Goal: Task Accomplishment & Management: Manage account settings

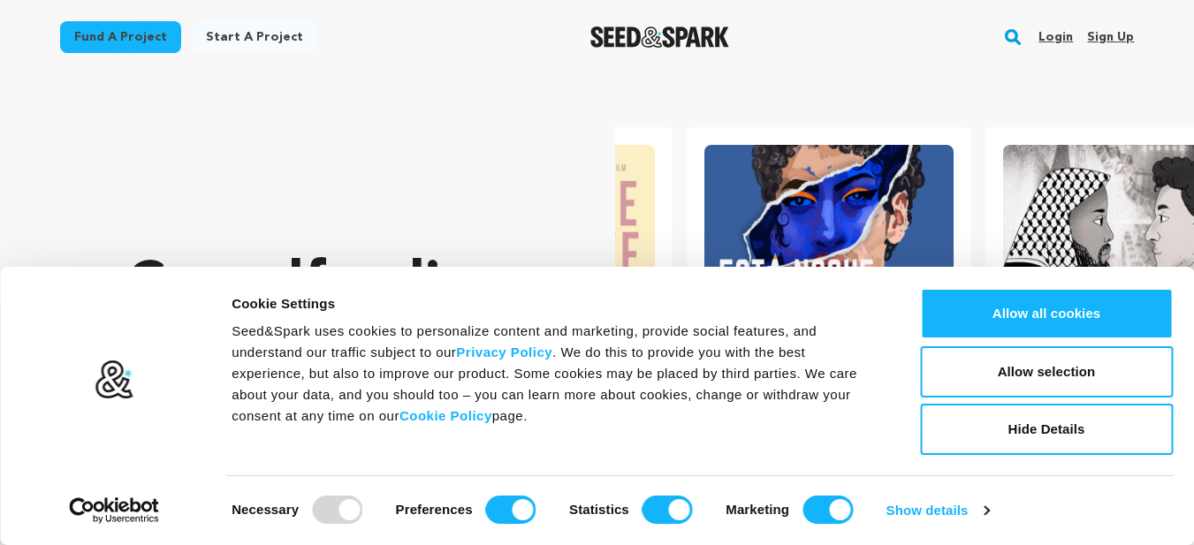
scroll to position [0, 313]
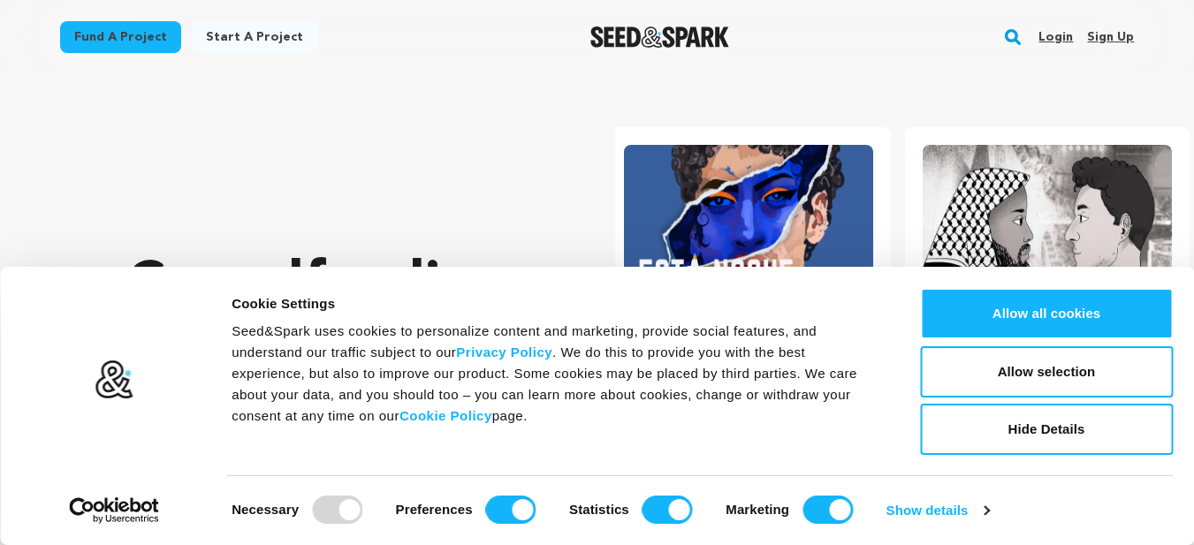
click at [1117, 38] on link "Sign up" at bounding box center [1110, 37] width 47 height 28
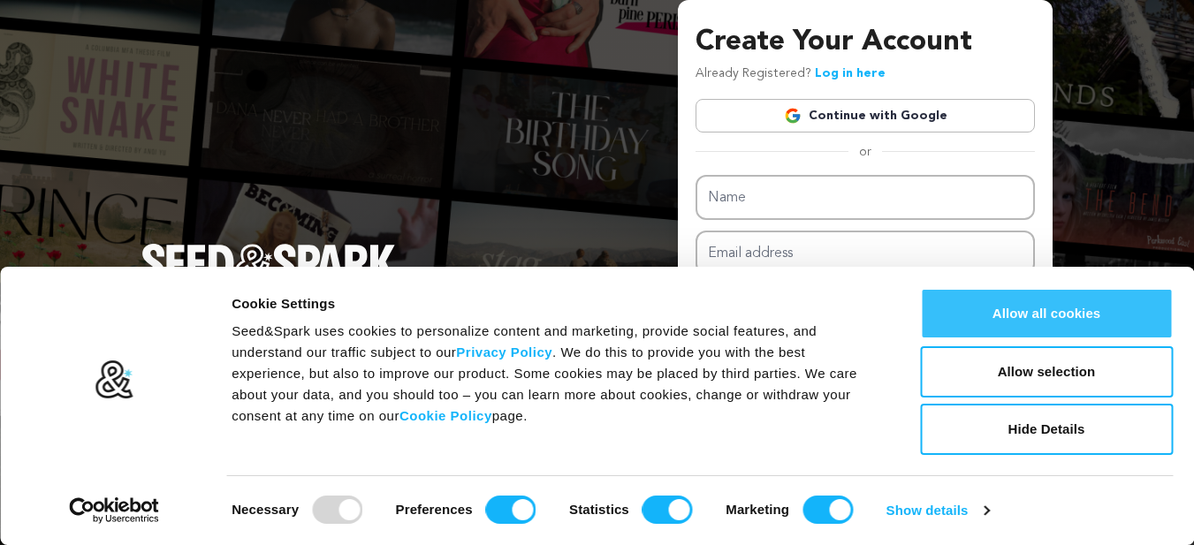
click at [1068, 315] on button "Allow all cookies" at bounding box center [1046, 313] width 253 height 51
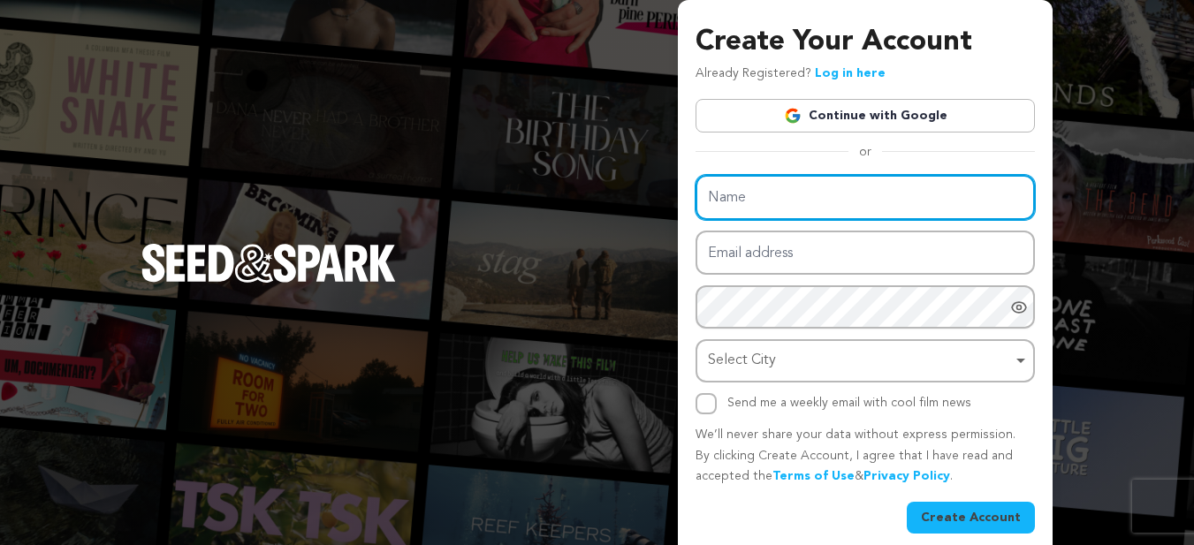
click at [854, 209] on input "Name" at bounding box center [864, 197] width 339 height 45
paste input "Acumen IT Services India"
type input "Acumen IT Services India"
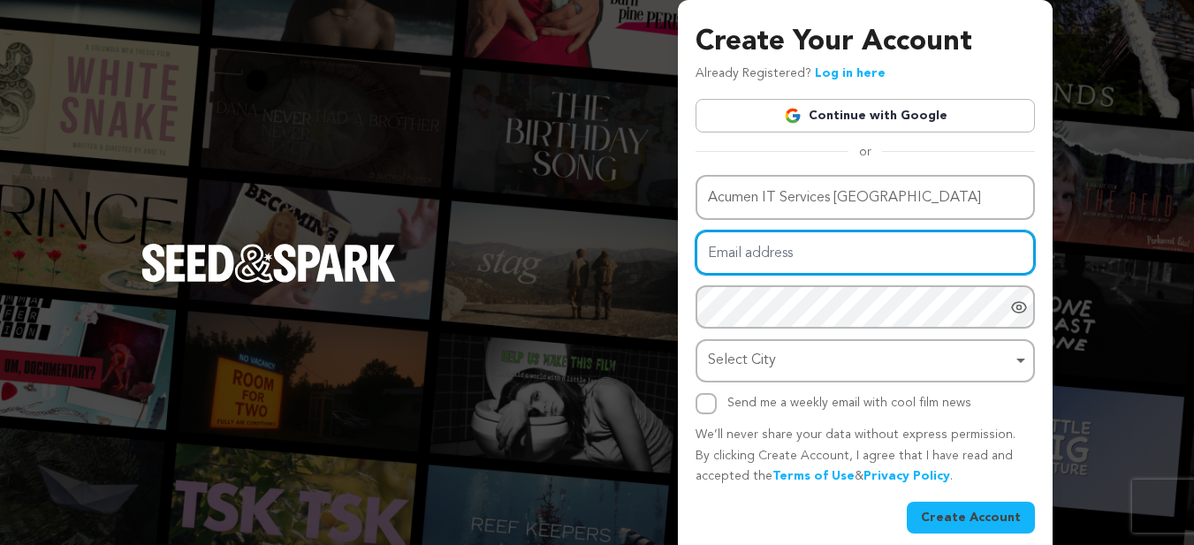
click at [789, 243] on input "Email address" at bounding box center [864, 253] width 339 height 45
paste input "acumenworldwide60@gmail.com"
type input "acumenworldwide60@gmail.com"
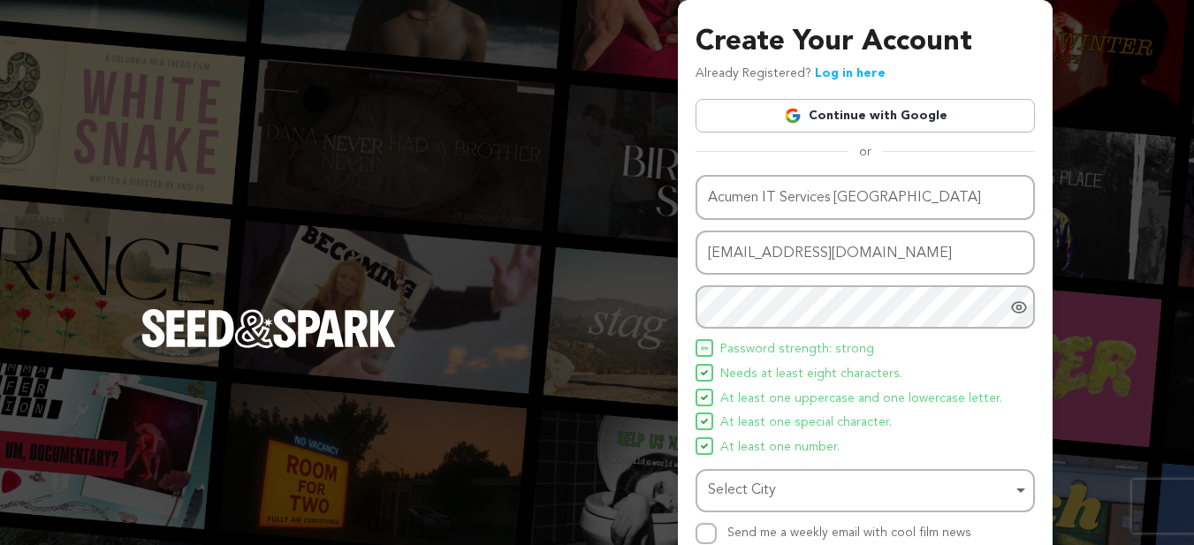
click at [652, 315] on div "Create Your Account Already Registered? Log in here Continue with Google or eyJ…" at bounding box center [597, 346] width 1194 height 692
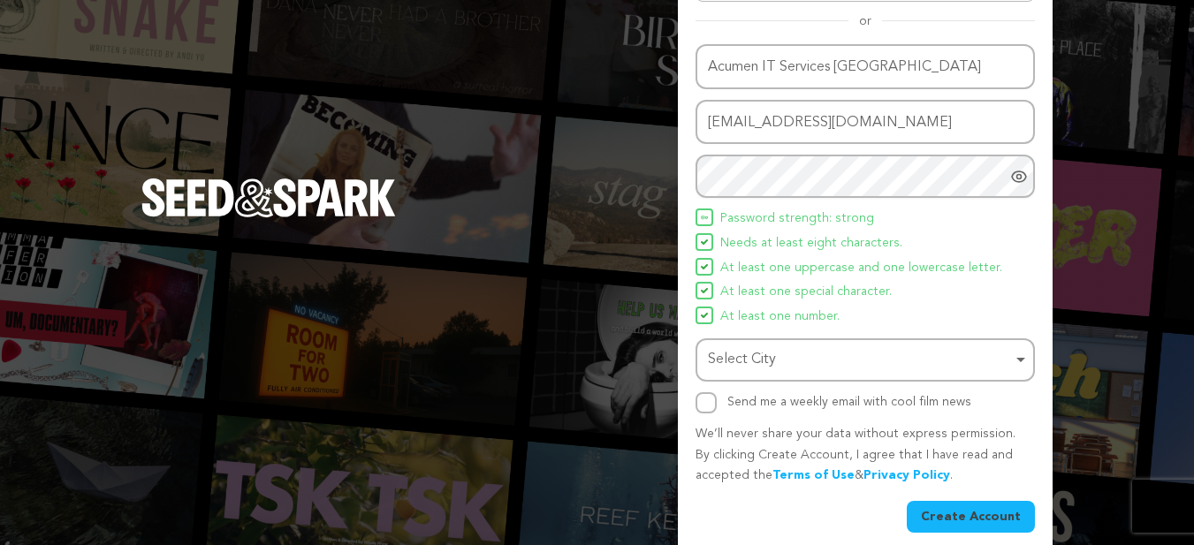
scroll to position [147, 0]
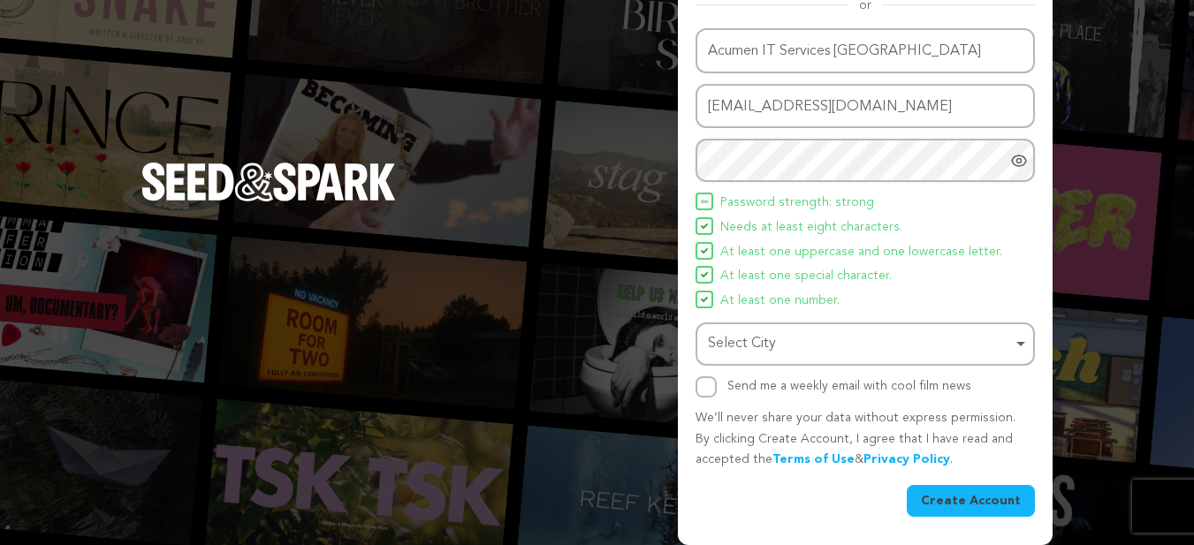
click at [747, 352] on div "Select City Remove item" at bounding box center [860, 344] width 304 height 26
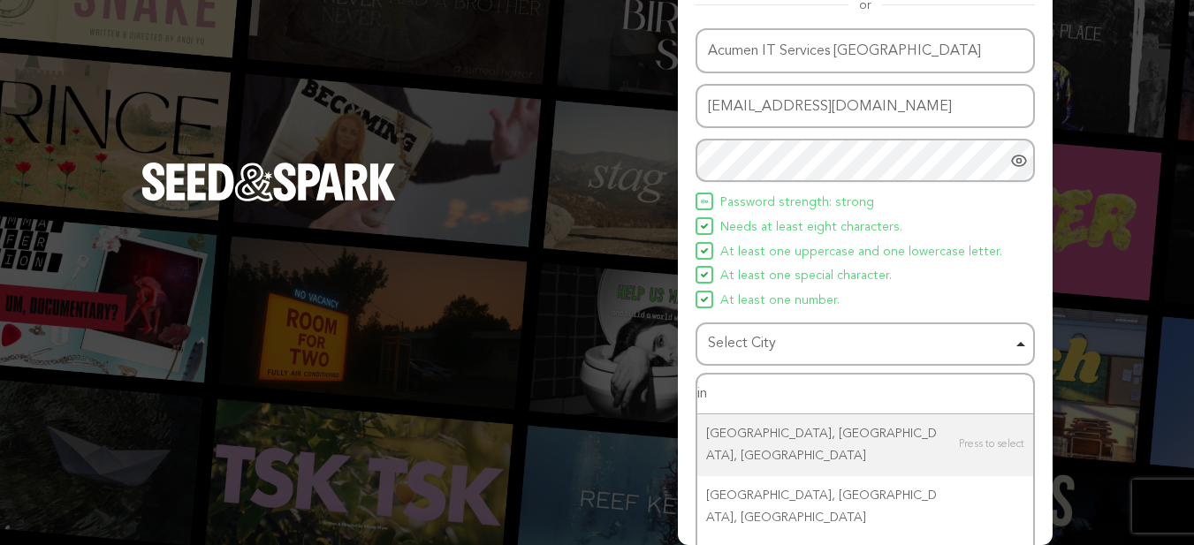
type input "i"
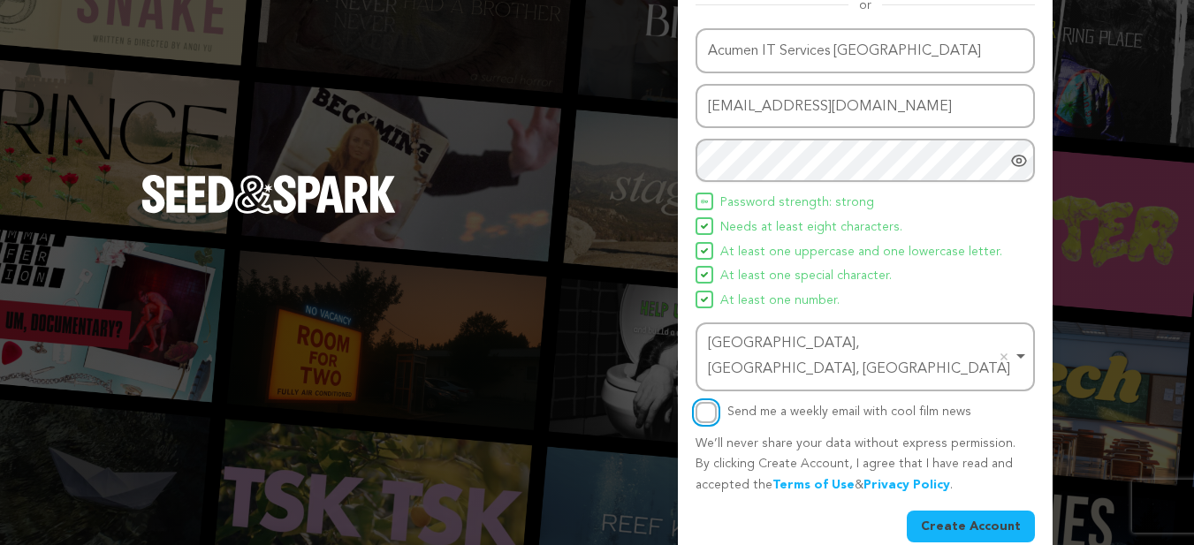
click at [716, 402] on input "Send me a weekly email with cool film news" at bounding box center [705, 412] width 21 height 21
checkbox input "true"
click at [960, 511] on button "Create Account" at bounding box center [971, 527] width 128 height 32
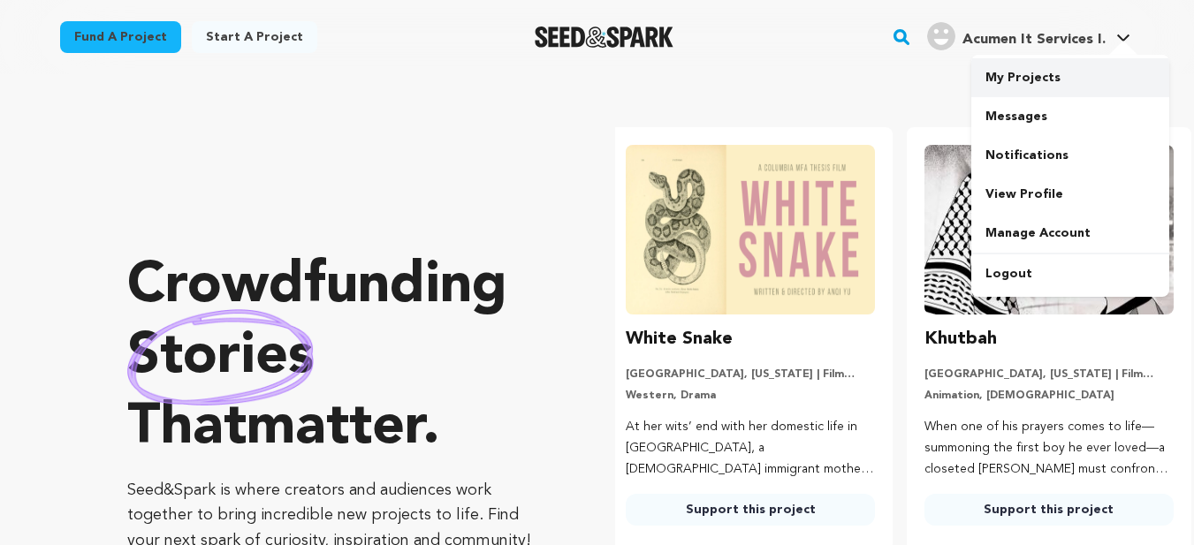
scroll to position [0, 313]
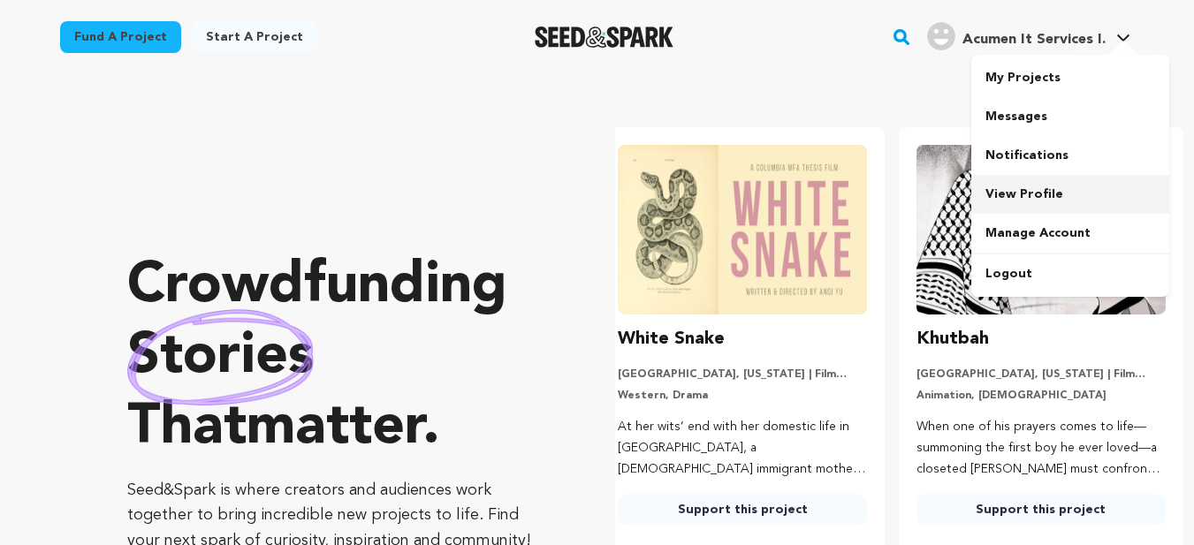
click at [1008, 193] on link "View Profile" at bounding box center [1070, 194] width 198 height 39
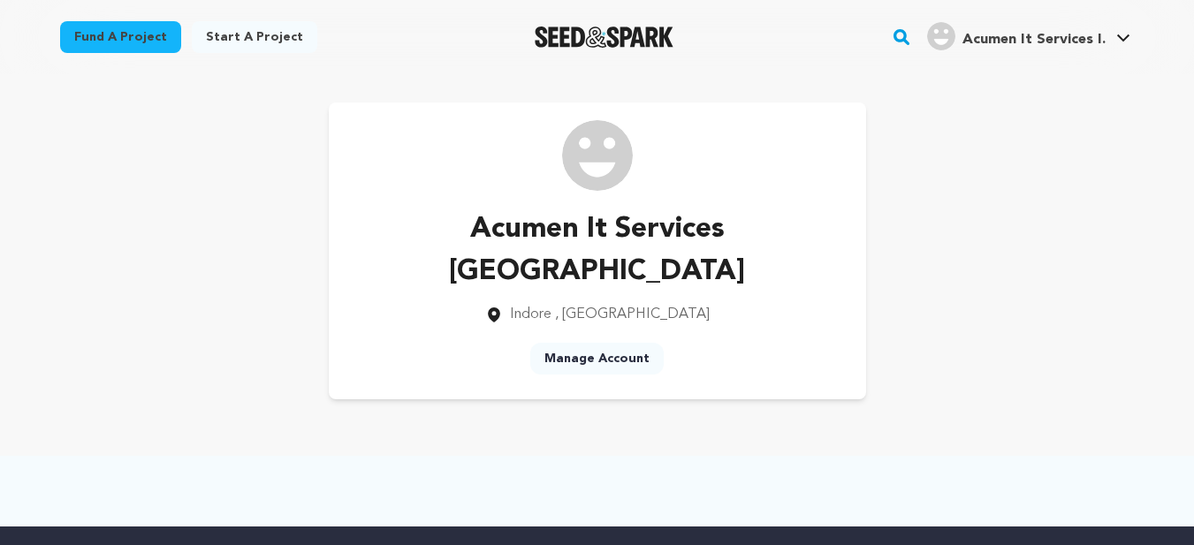
click at [594, 343] on link "Manage Account" at bounding box center [596, 359] width 133 height 32
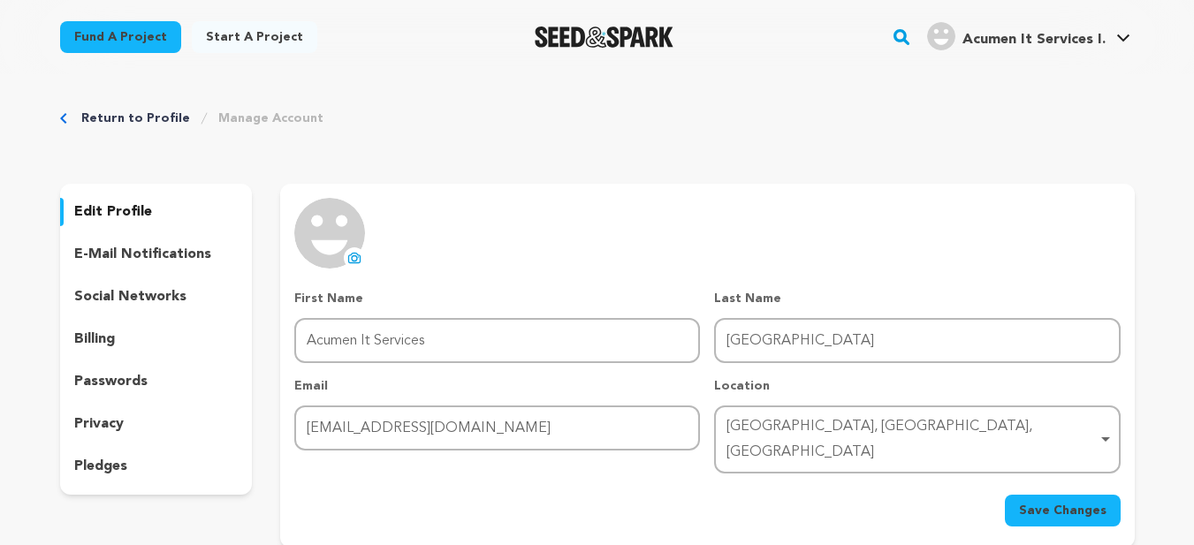
click at [357, 252] on icon at bounding box center [354, 258] width 14 height 14
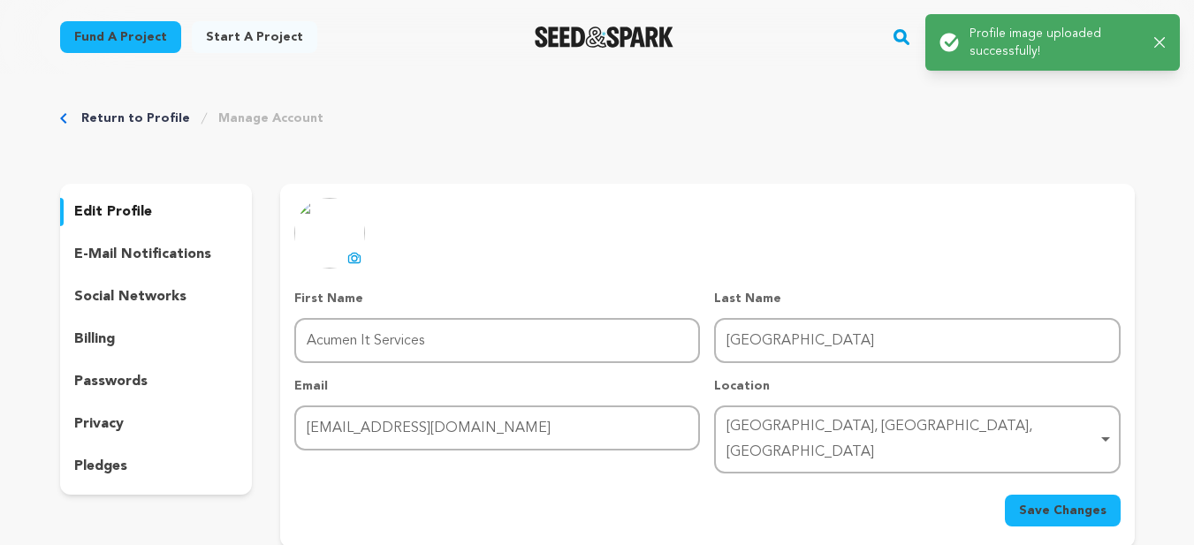
scroll to position [118, 0]
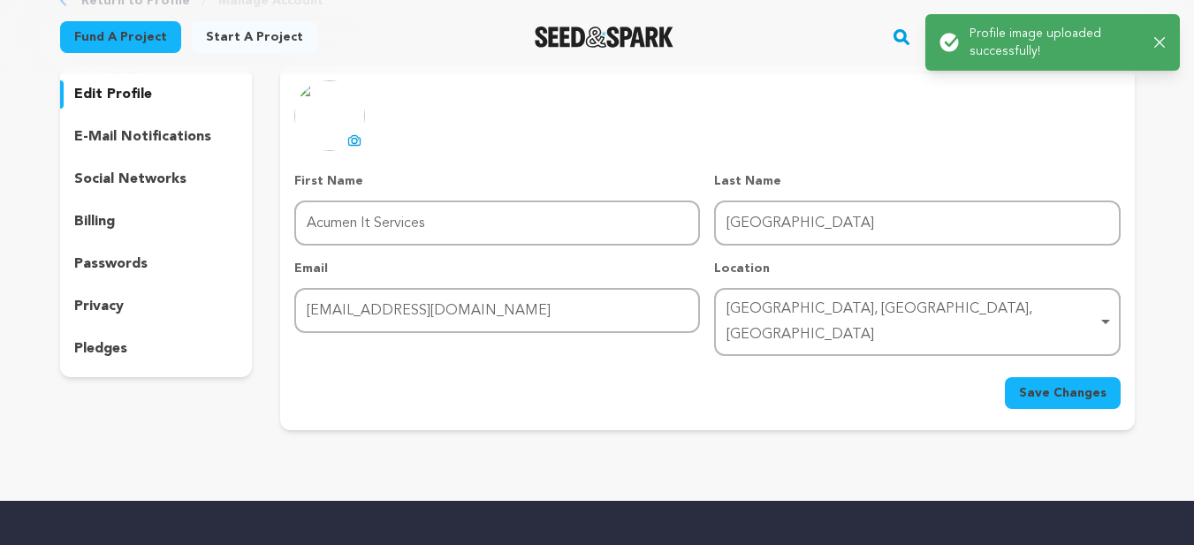
click at [787, 309] on div "[GEOGRAPHIC_DATA], [GEOGRAPHIC_DATA], [GEOGRAPHIC_DATA] Remove item" at bounding box center [911, 322] width 370 height 51
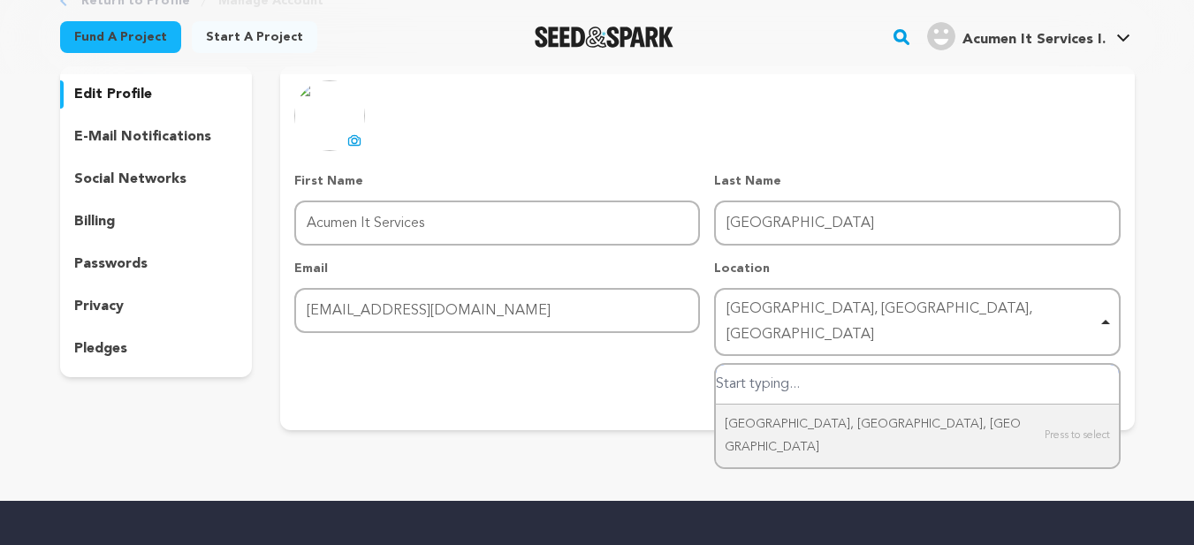
click at [823, 365] on input "Indore, Madhya Pradesh, India" at bounding box center [917, 385] width 402 height 40
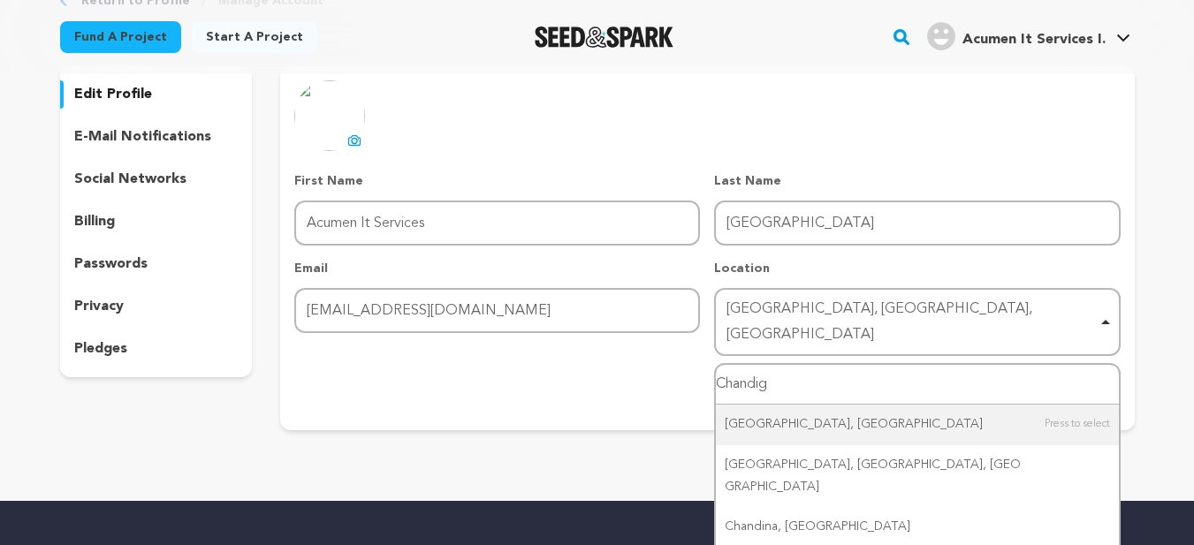
type input "Chandiga"
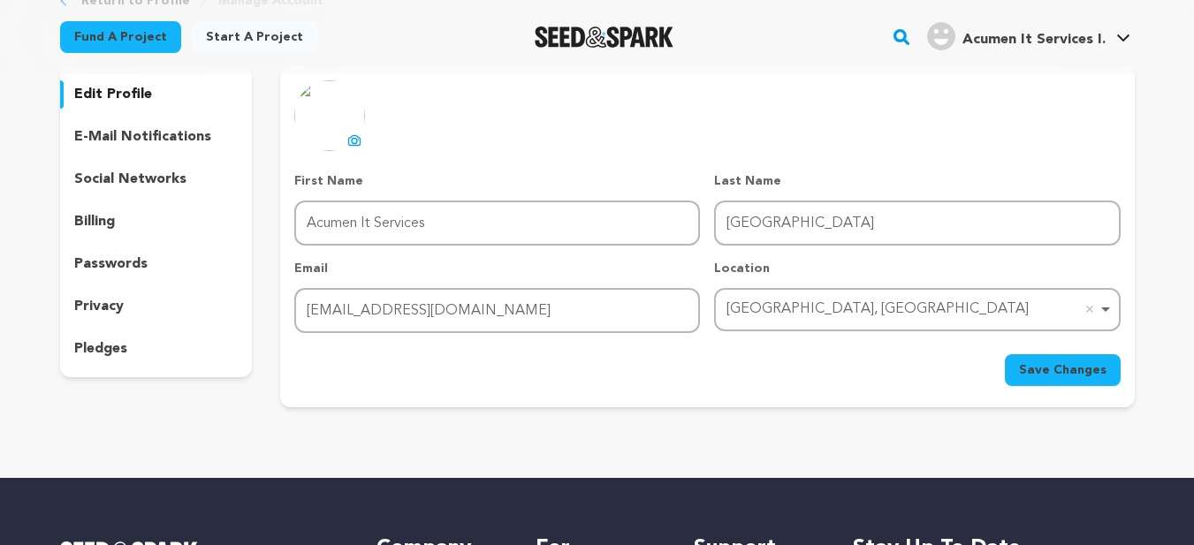
click at [1087, 376] on span "Save Changes" at bounding box center [1062, 370] width 87 height 18
click at [116, 91] on p "edit profile" at bounding box center [113, 94] width 78 height 21
click at [120, 177] on p "social networks" at bounding box center [130, 179] width 112 height 21
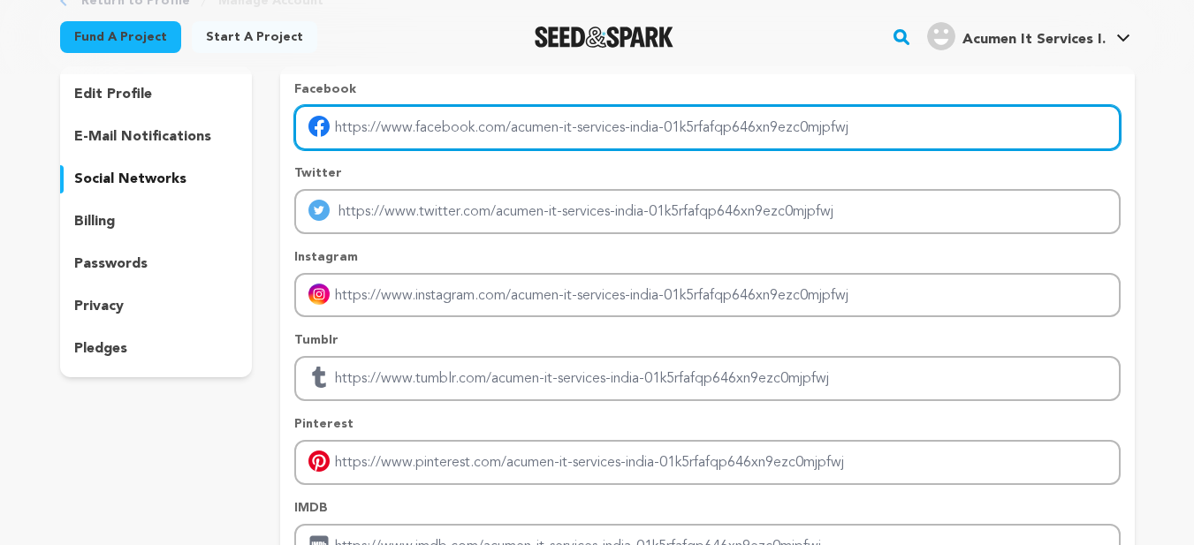
click at [566, 138] on input "Enter facebook profile link" at bounding box center [706, 127] width 825 height 45
click at [907, 118] on input "Enter facebook profile link" at bounding box center [706, 127] width 825 height 45
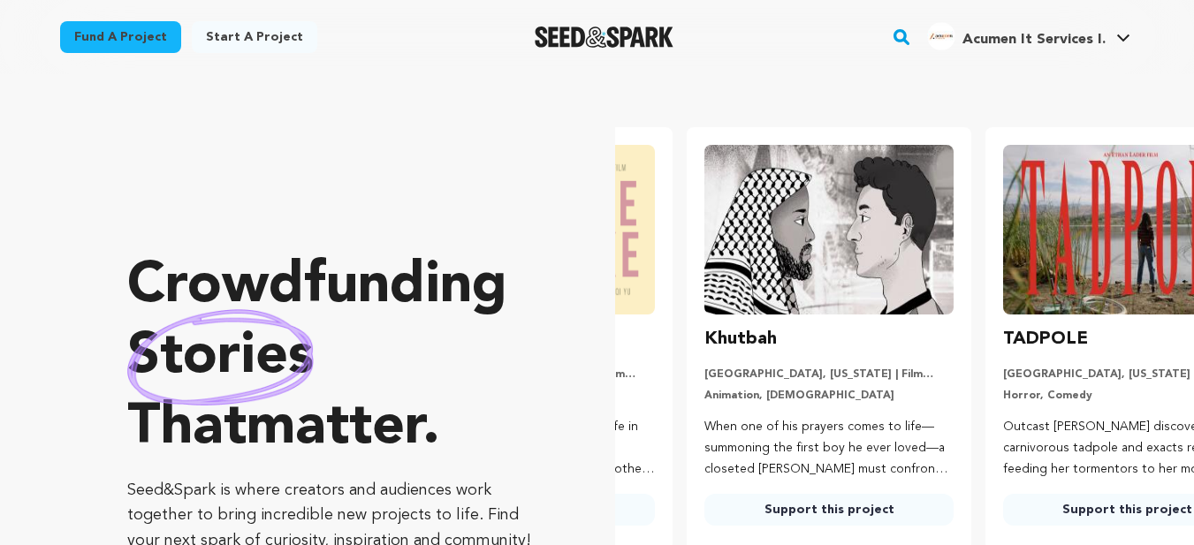
scroll to position [0, 313]
